Goal: Information Seeking & Learning: Learn about a topic

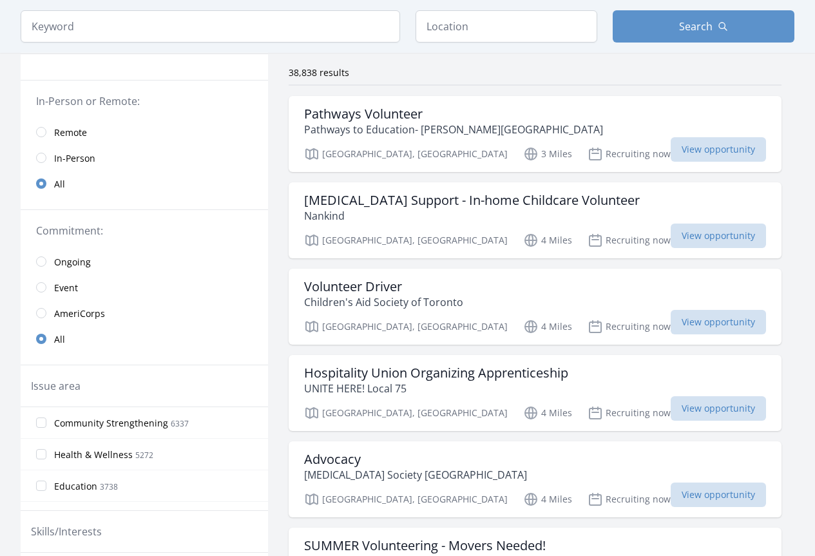
scroll to position [90, 0]
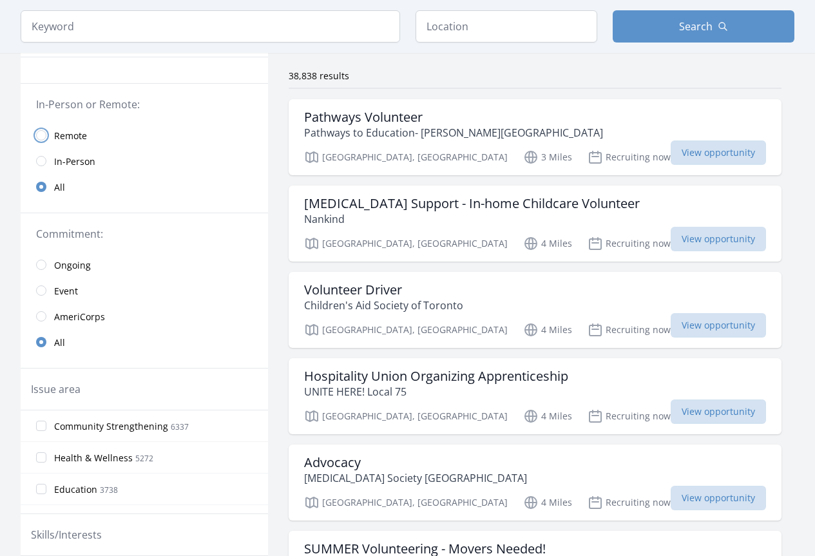
click at [41, 136] on input "radio" at bounding box center [41, 135] width 10 height 10
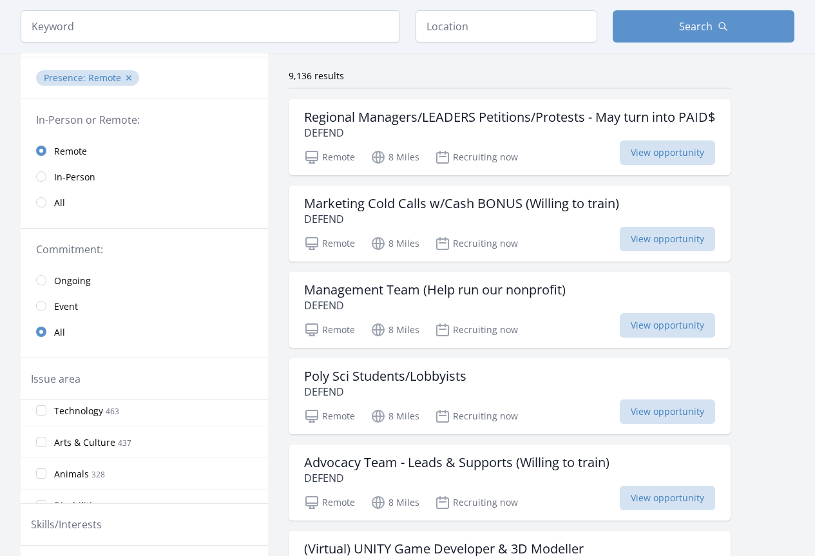
scroll to position [206, 0]
click at [39, 430] on input "Arts & Culture 437" at bounding box center [41, 430] width 10 height 10
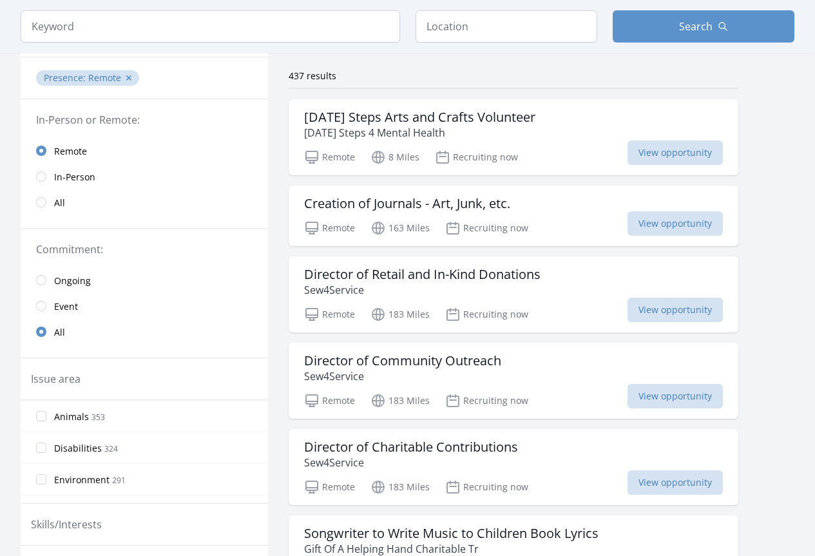
scroll to position [309, 0]
click at [41, 455] on input "Environment 291" at bounding box center [41, 453] width 10 height 10
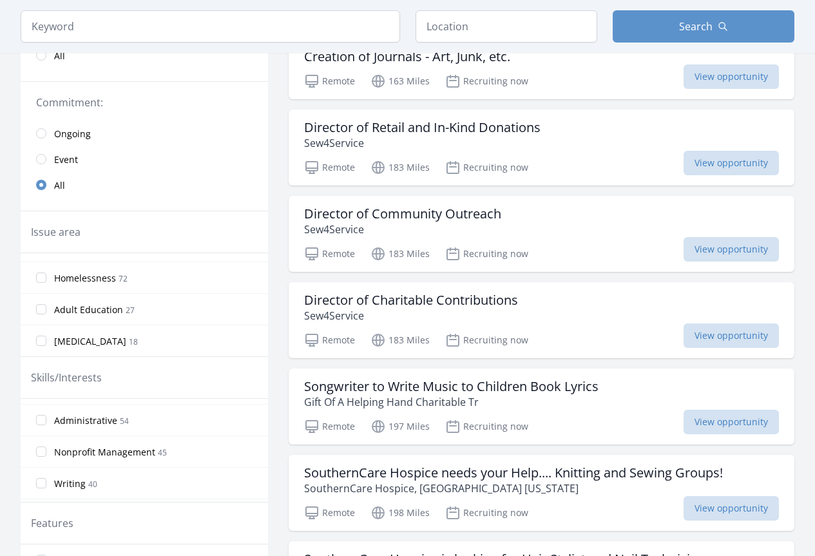
scroll to position [129, 0]
click at [39, 410] on input "Administrative 54" at bounding box center [41, 411] width 10 height 10
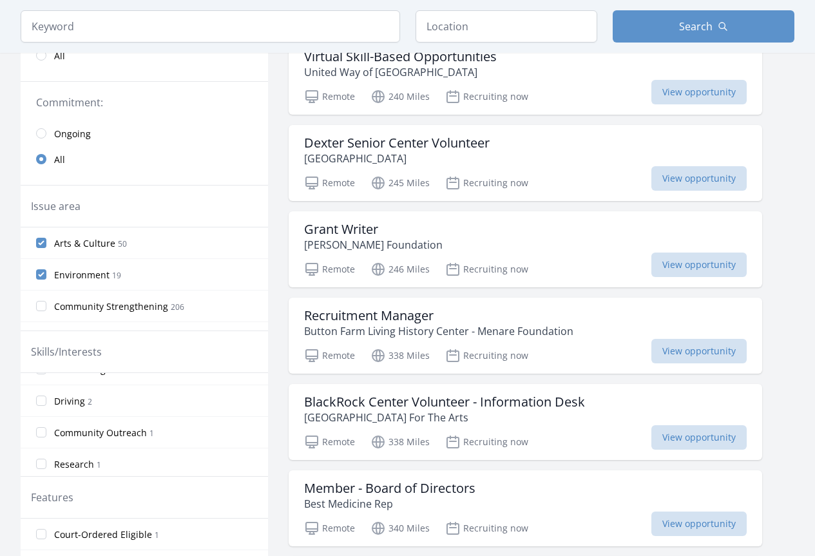
scroll to position [843, 0]
click at [44, 459] on input "Research 1" at bounding box center [41, 460] width 10 height 10
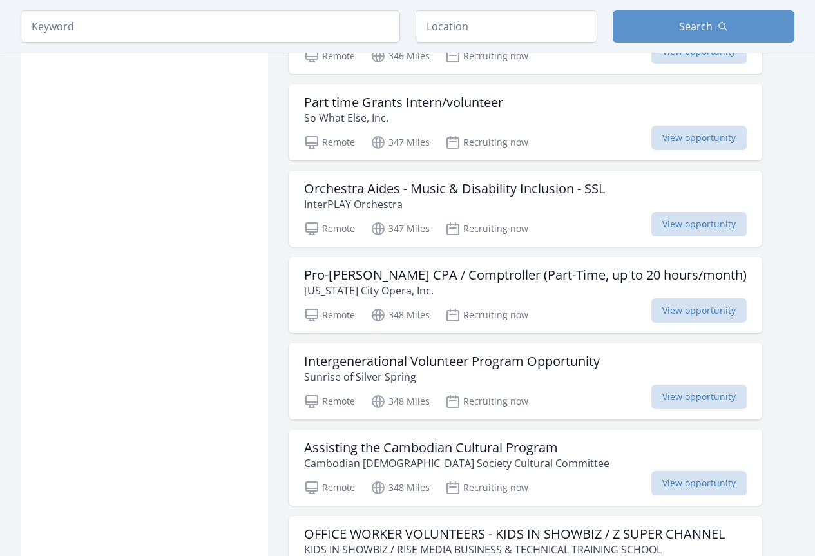
scroll to position [1334, 0]
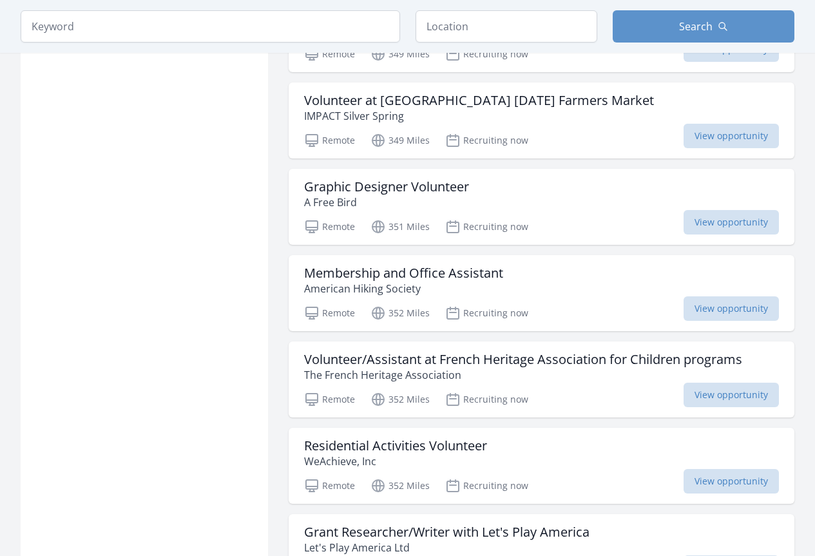
scroll to position [2020, 0]
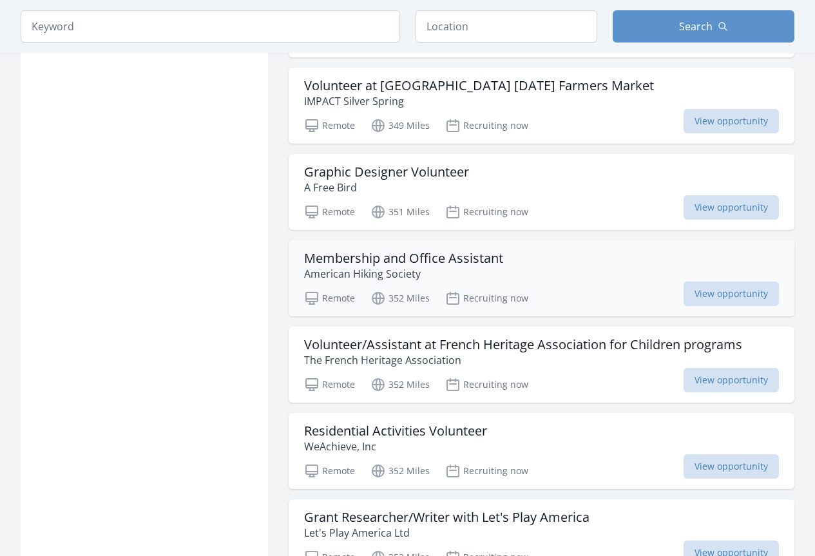
click at [366, 254] on h3 "Membership and Office Assistant" at bounding box center [403, 258] width 199 height 15
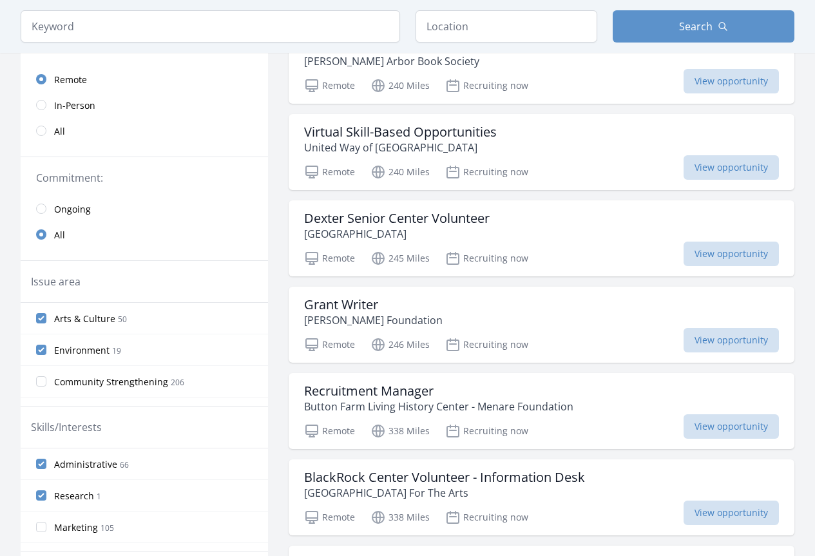
scroll to position [99, 0]
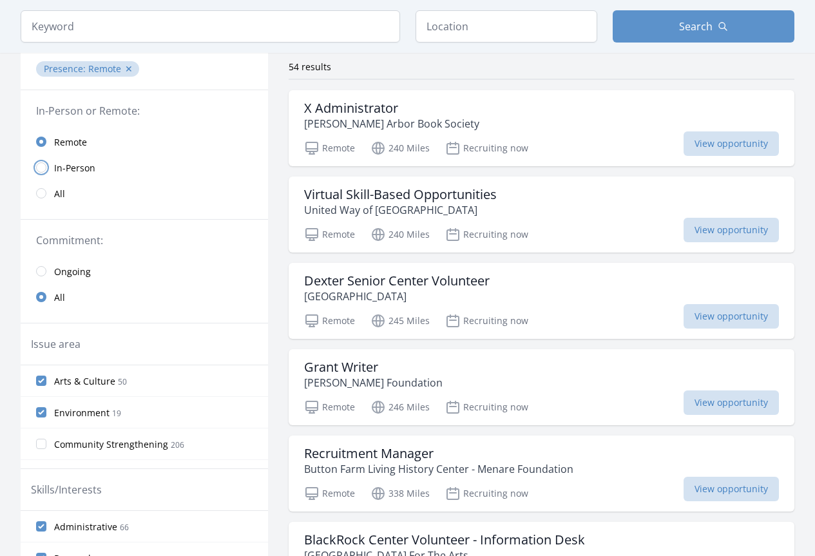
click at [42, 167] on input "radio" at bounding box center [41, 167] width 10 height 10
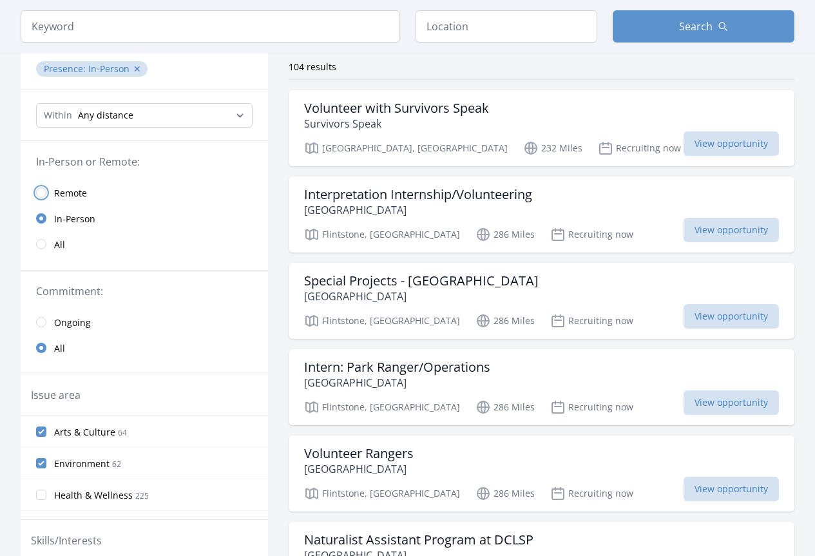
click at [43, 196] on input "radio" at bounding box center [41, 192] width 10 height 10
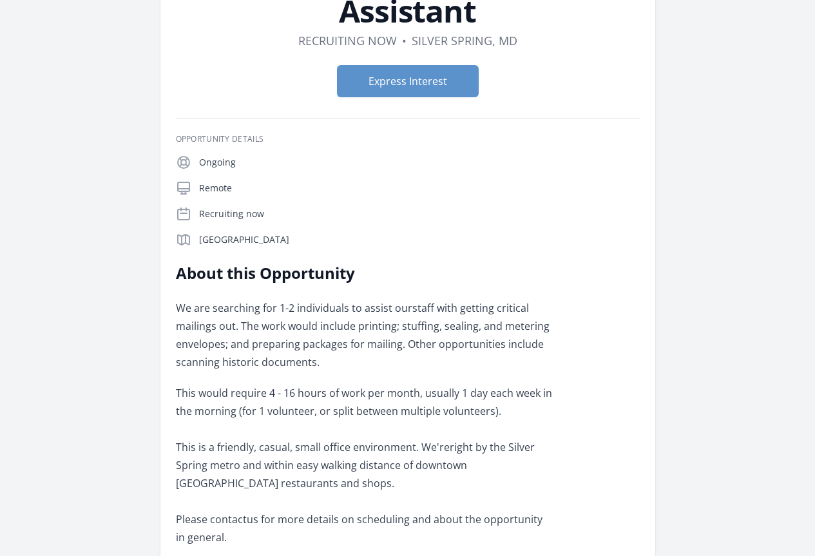
scroll to position [135, 0]
